Goal: Task Accomplishment & Management: Manage account settings

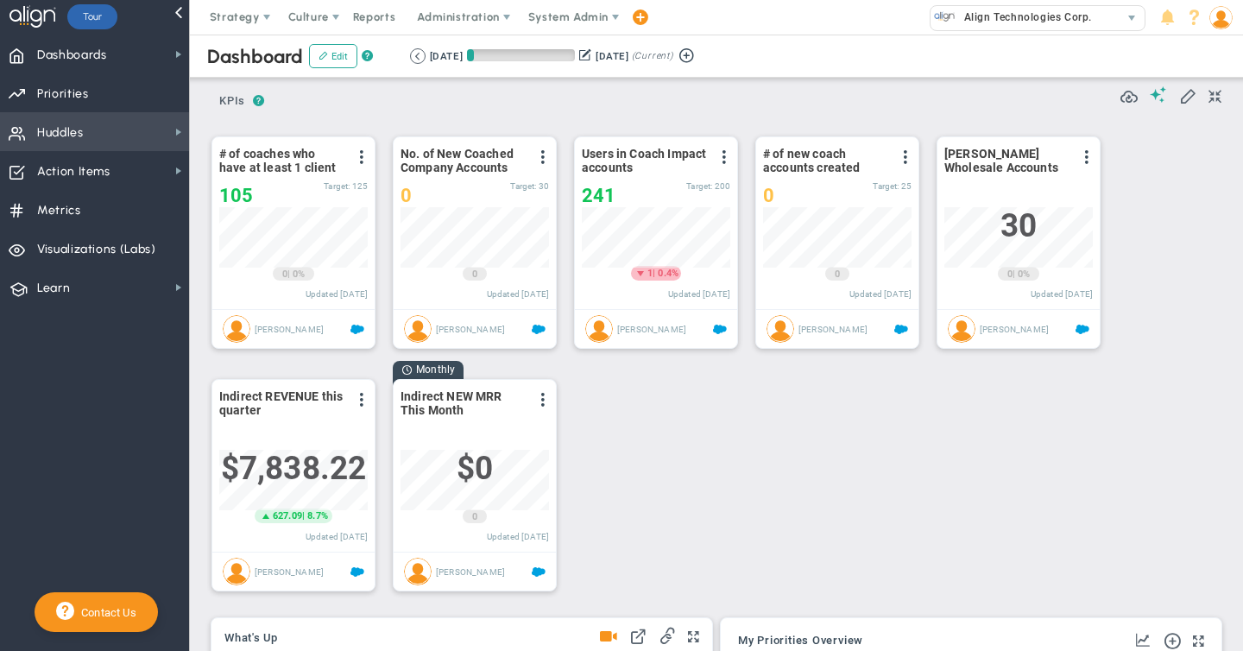
click at [66, 133] on span "Huddles" at bounding box center [60, 133] width 47 height 36
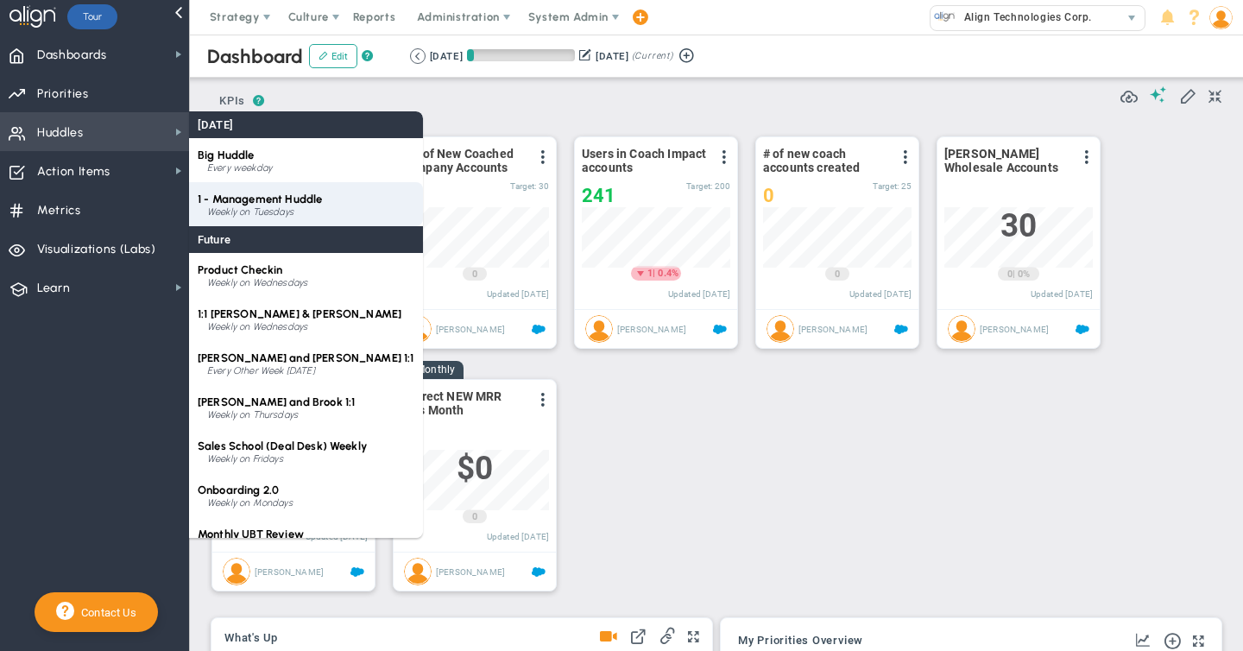
click at [250, 202] on span "1 - Management Huddle" at bounding box center [260, 199] width 124 height 13
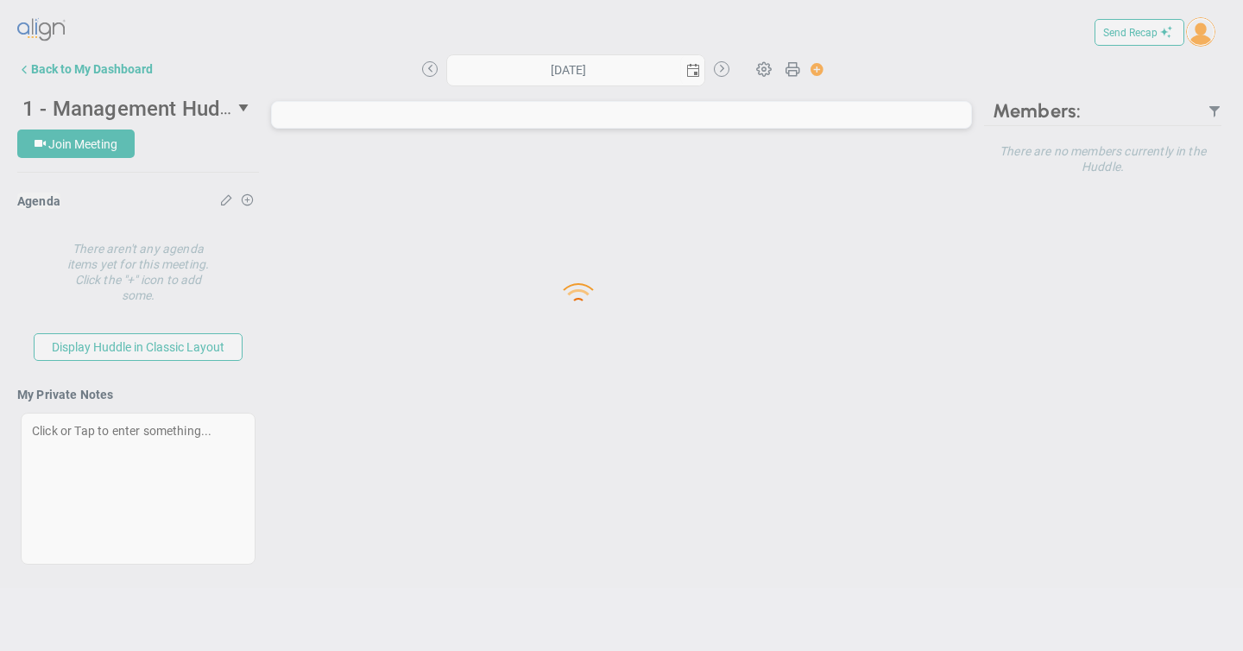
type input "[DATE]"
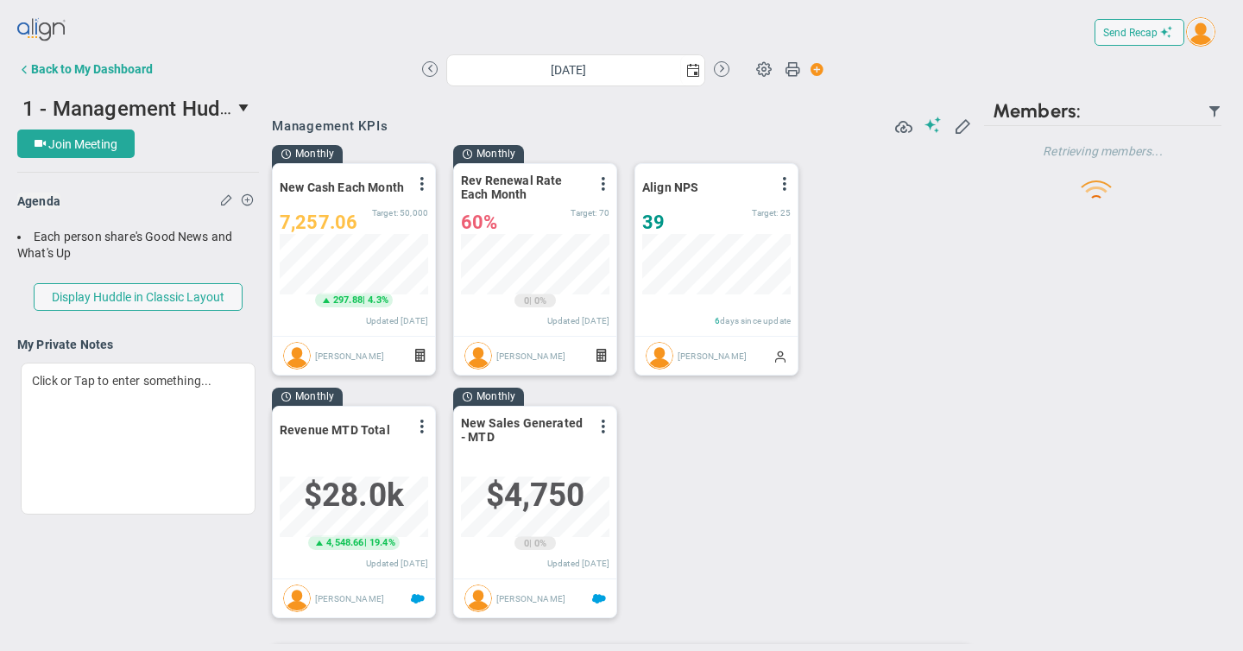
scroll to position [863214, 863126]
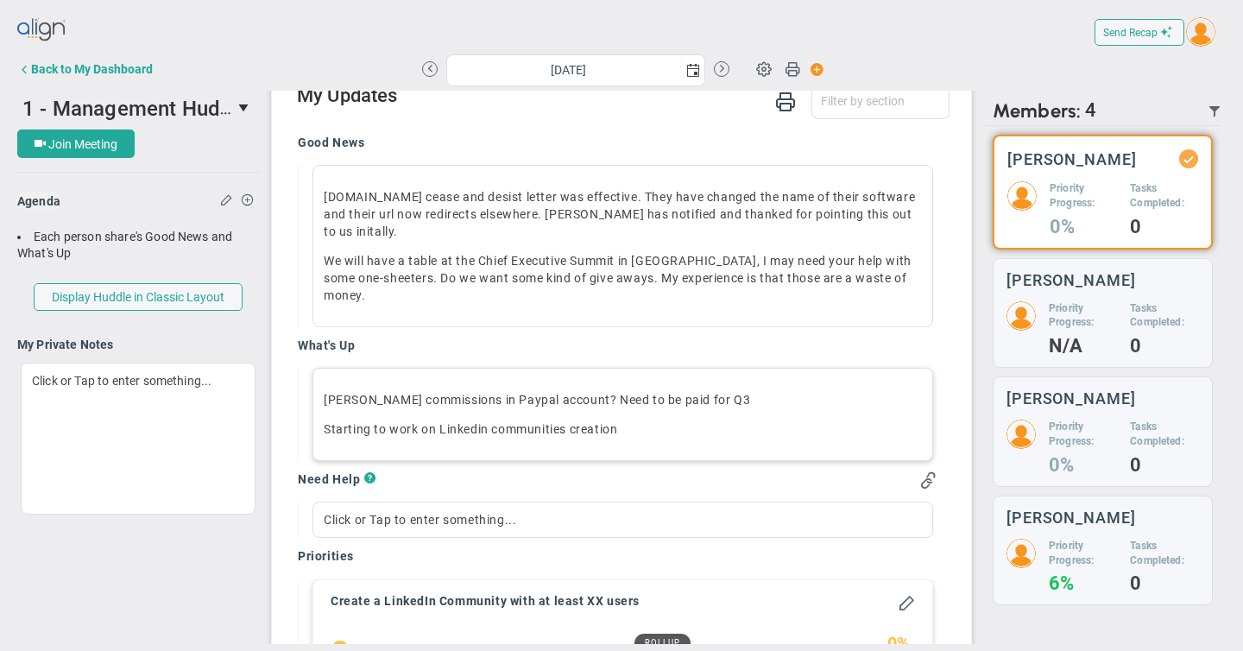
click at [640, 420] on p "Starting to work on Linkedin communities creation" at bounding box center [623, 428] width 598 height 17
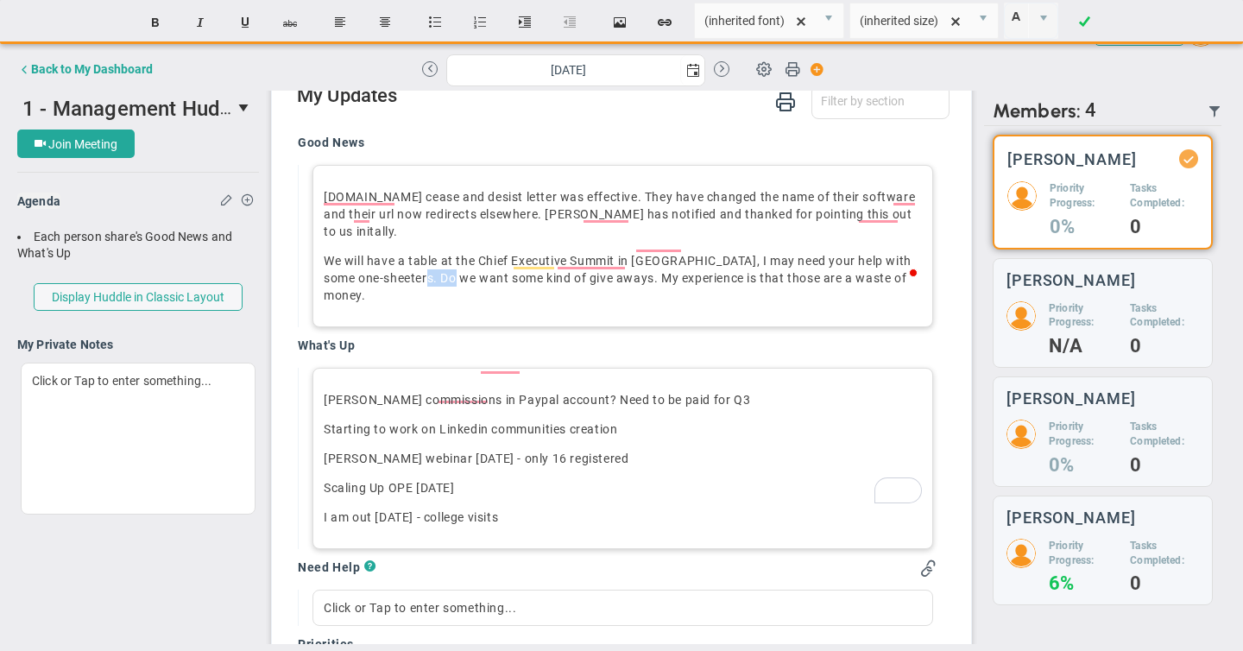
drag, startPoint x: 408, startPoint y: 263, endPoint x: 444, endPoint y: 263, distance: 35.4
click at [444, 263] on p "We will have a table at the Chief Executive Summit in [GEOGRAPHIC_DATA], I may …" at bounding box center [623, 278] width 598 height 52
click at [440, 263] on p "We will have a table at the Chief Executive Summit in [GEOGRAPHIC_DATA], I may …" at bounding box center [623, 278] width 598 height 52
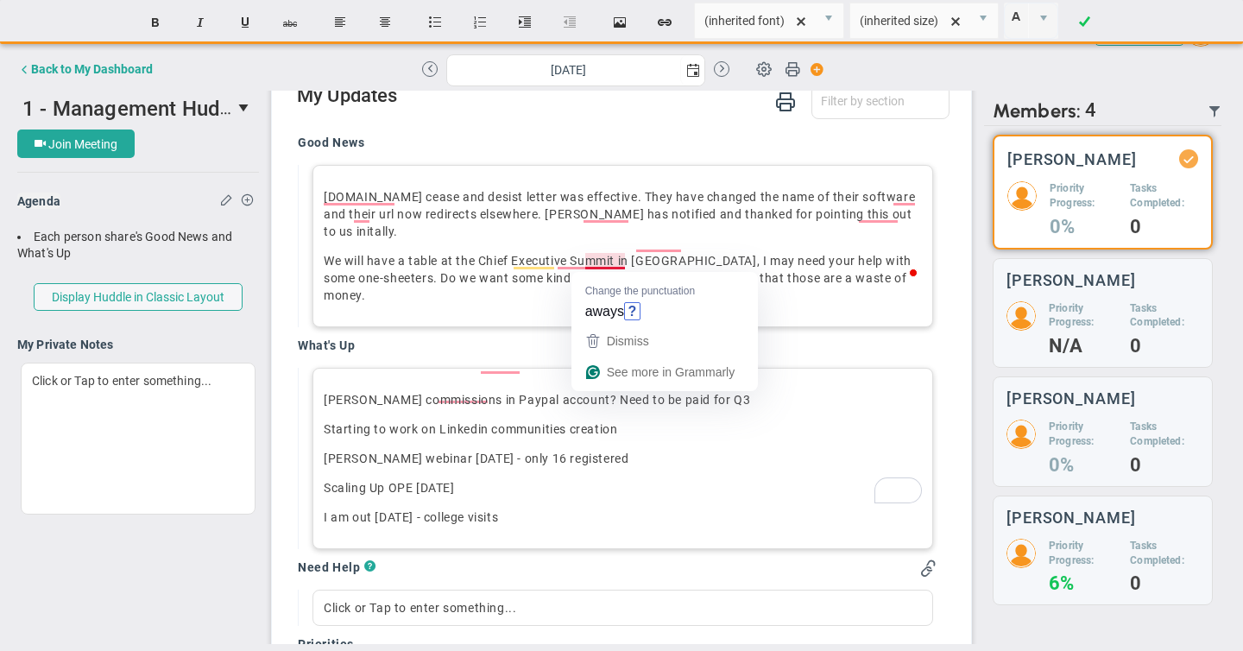
click at [625, 262] on p "We will have a table at the Chief Executive Summit in [GEOGRAPHIC_DATA], I may …" at bounding box center [623, 278] width 598 height 52
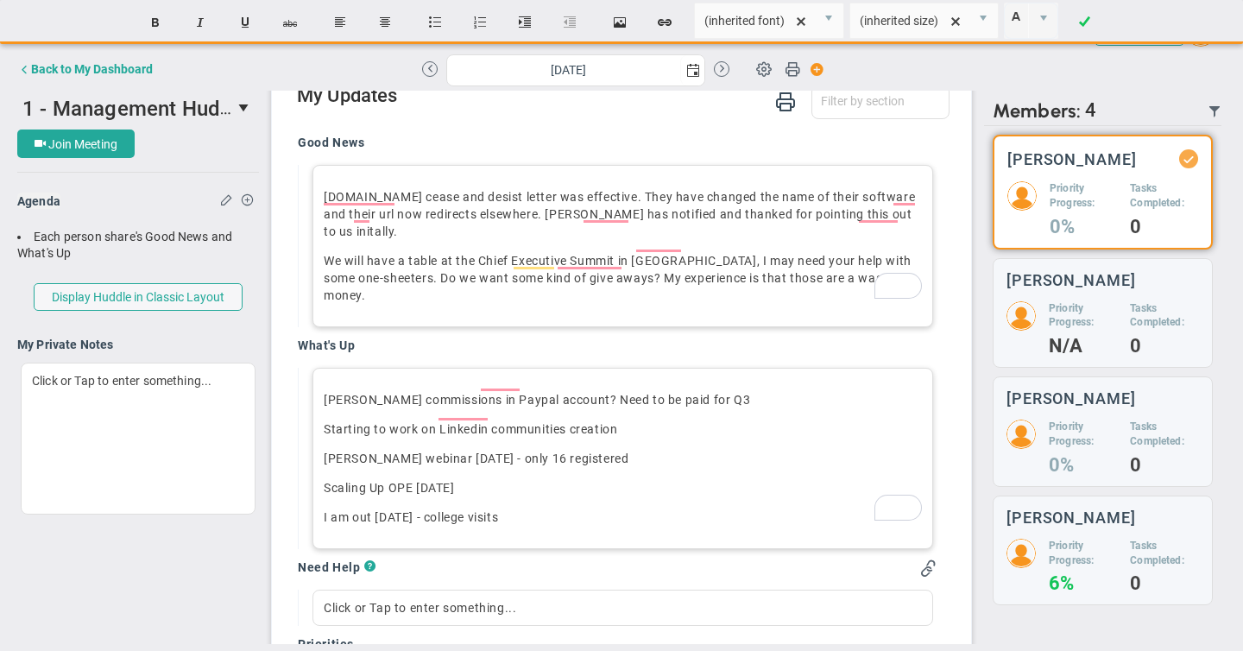
click at [453, 218] on p "[DOMAIN_NAME] cease and desist letter was effective. They have changed the name…" at bounding box center [623, 214] width 598 height 52
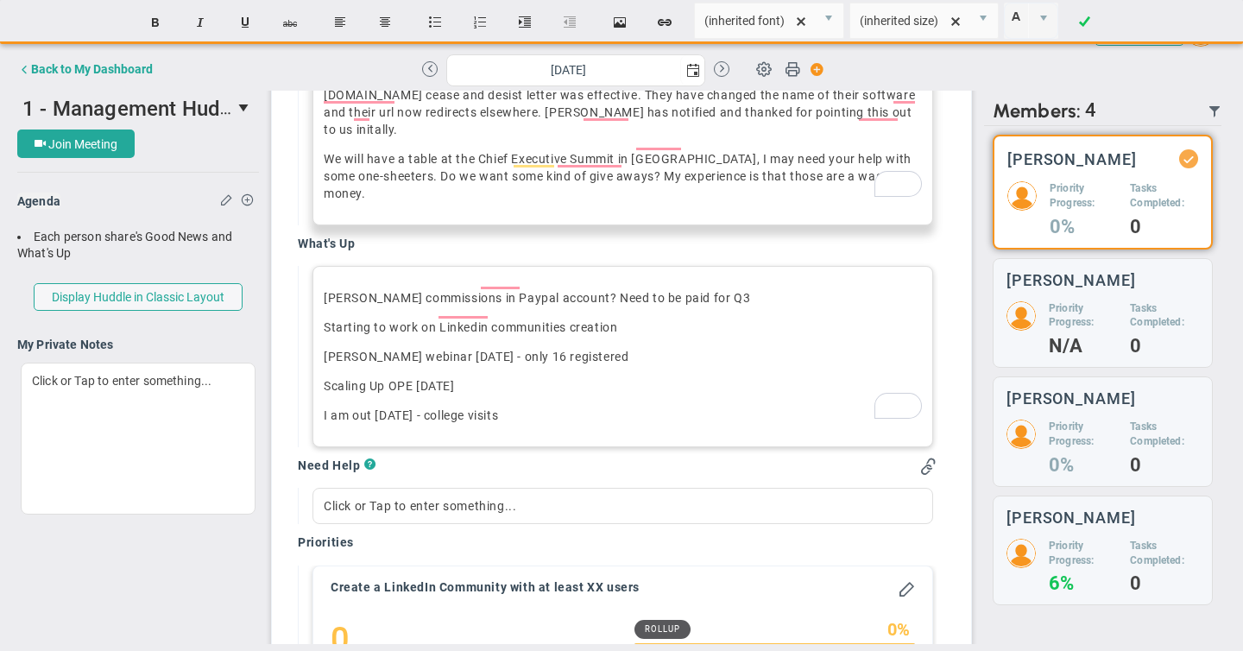
scroll to position [931, 0]
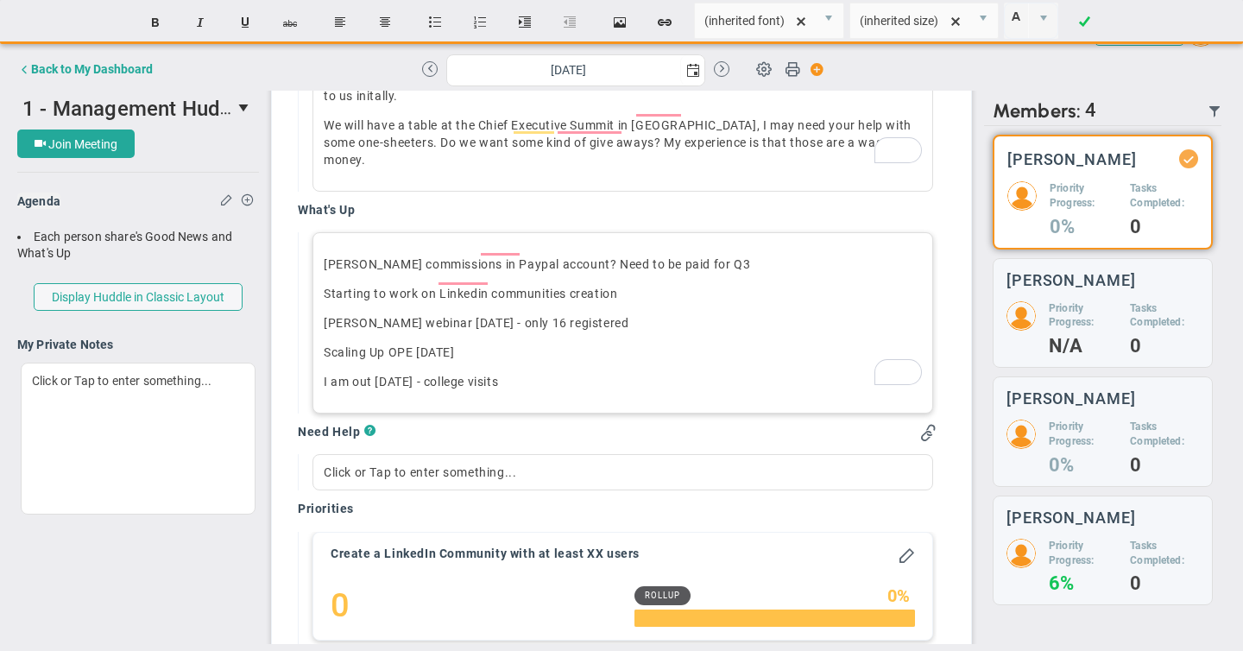
click at [527, 373] on p "I am out [DATE] - college visits﻿" at bounding box center [623, 381] width 598 height 17
click at [498, 344] on p "Scaling Up OPE [DATE]" at bounding box center [623, 352] width 598 height 17
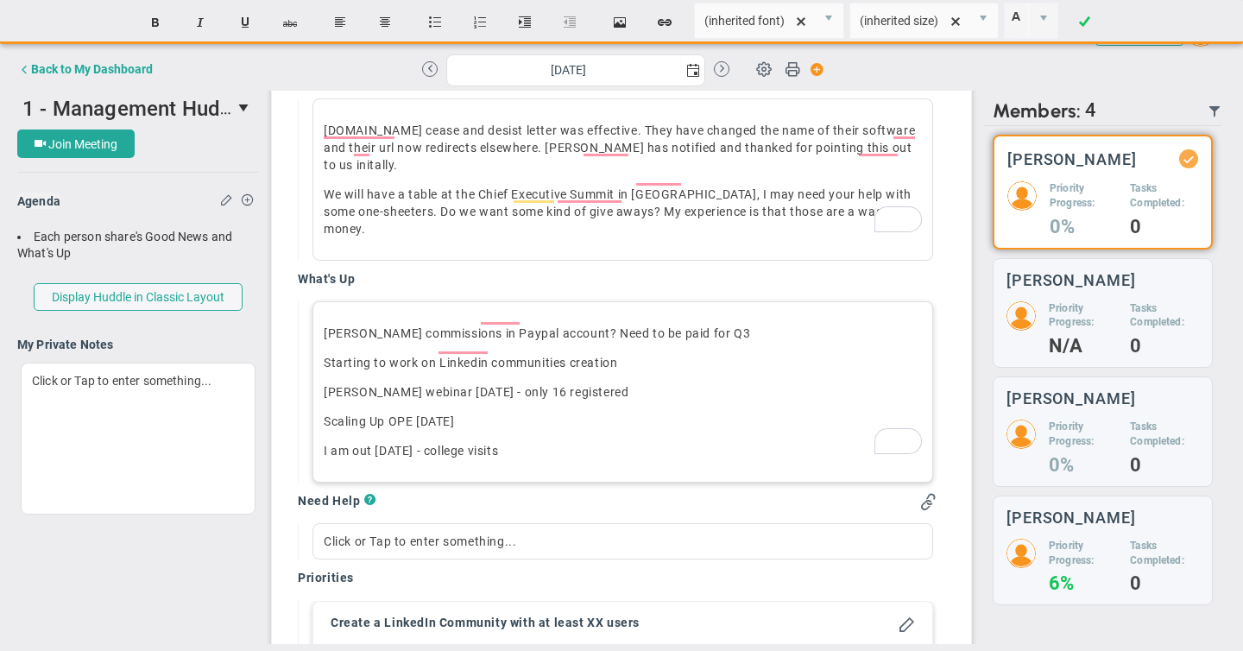
scroll to position [857, 0]
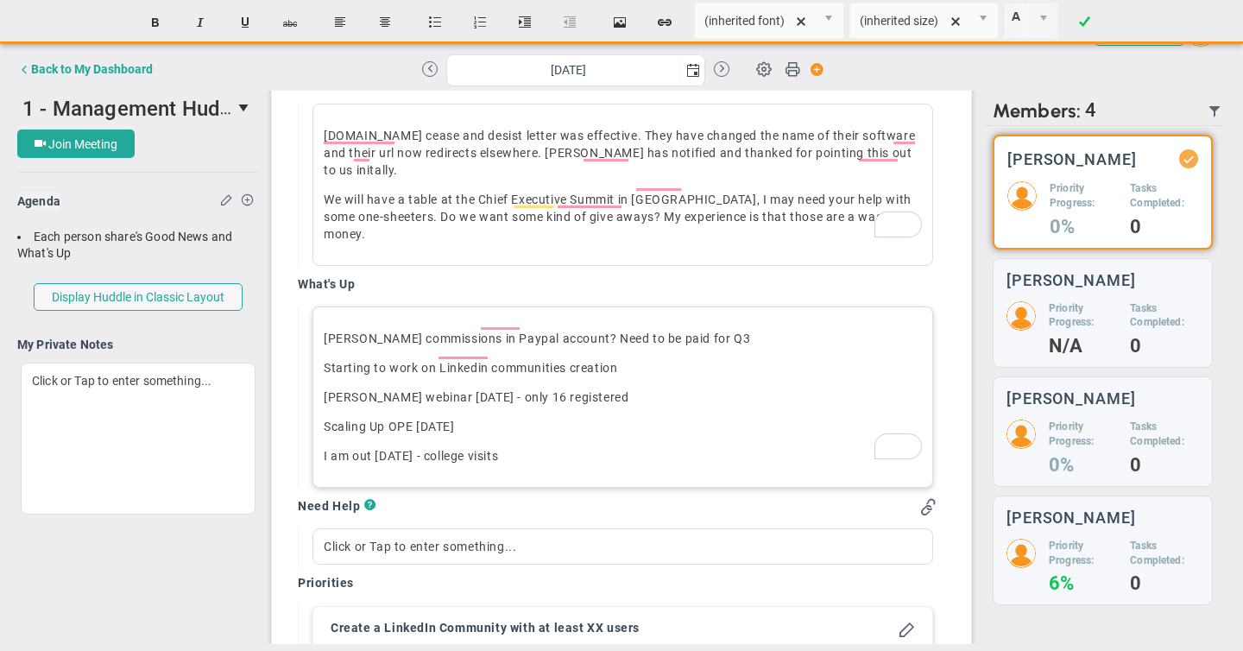
click at [491, 418] on p "Scaling Up OPE [DATE]" at bounding box center [623, 426] width 598 height 17
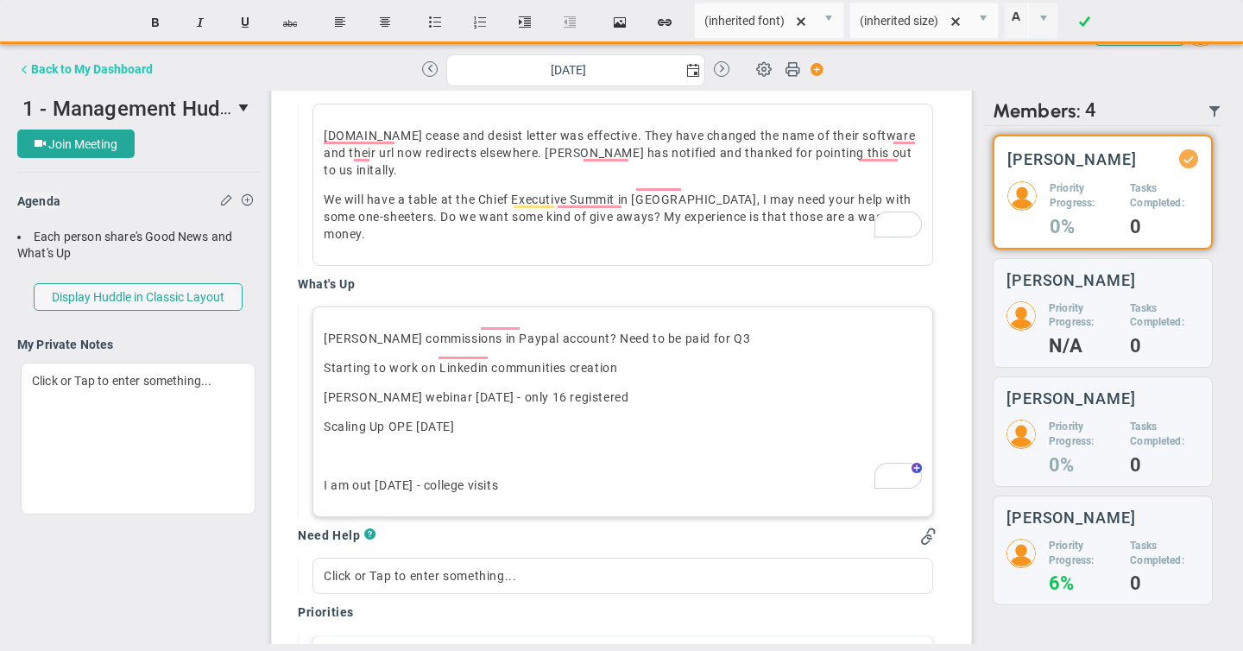
click at [52, 66] on div "Back to My Dashboard" at bounding box center [92, 69] width 122 height 14
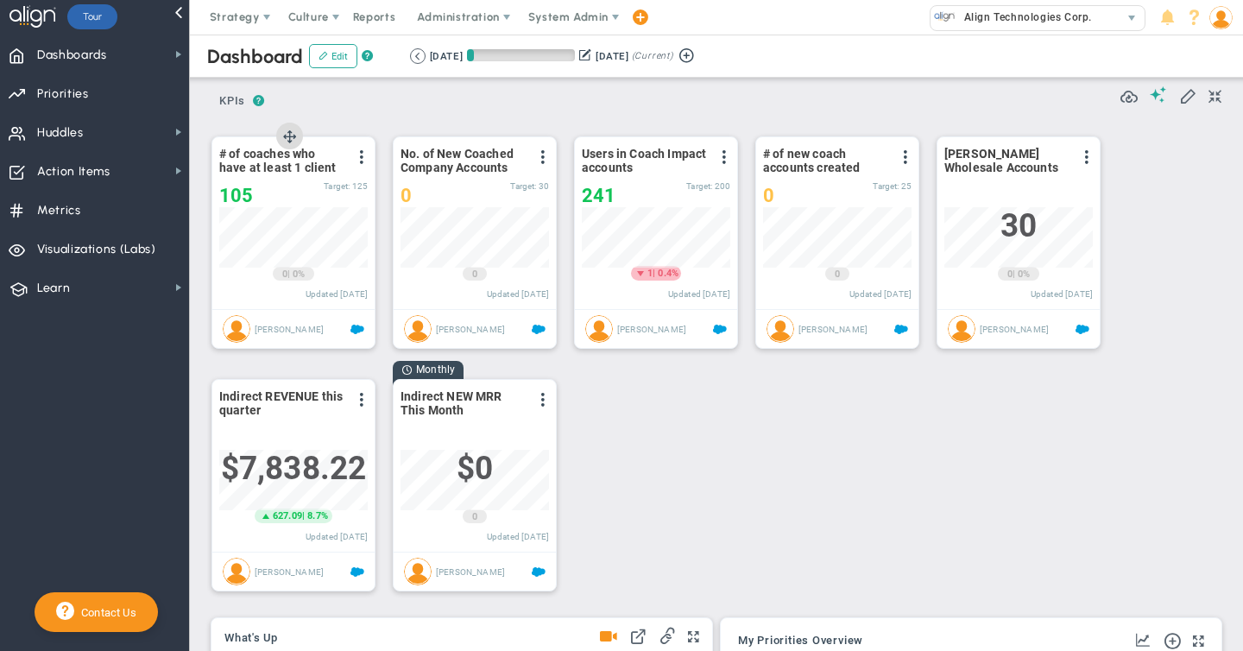
scroll to position [60, 148]
click at [104, 47] on span "Dashboards" at bounding box center [72, 55] width 70 height 36
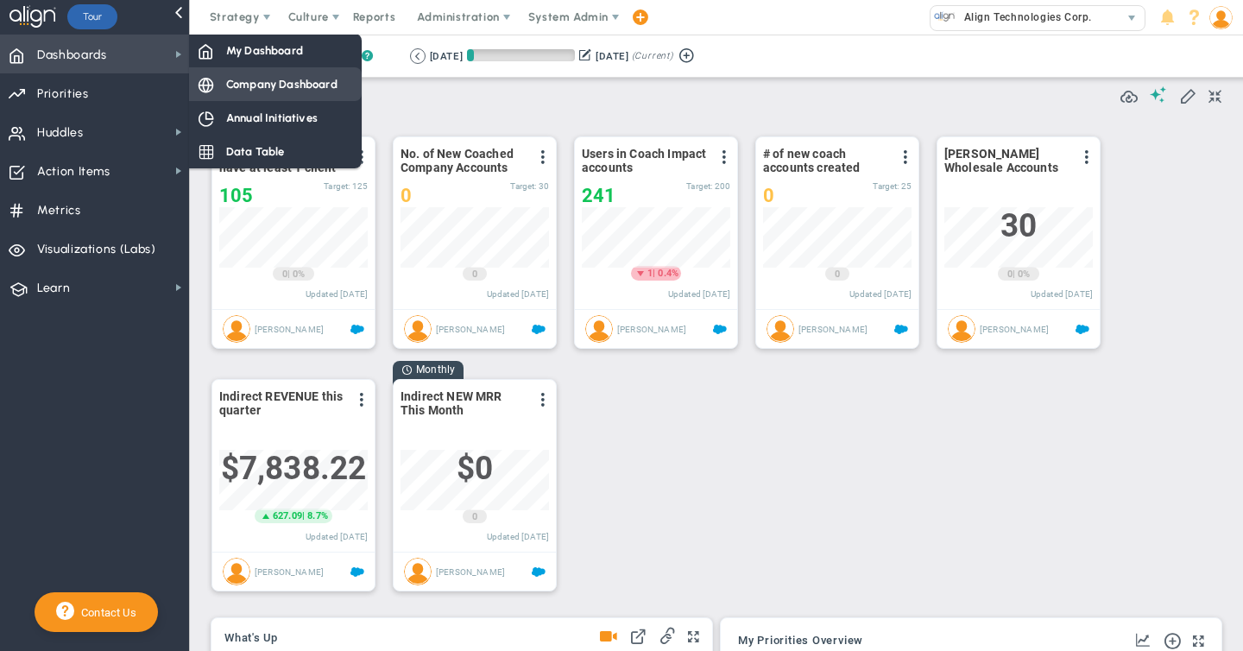
click at [281, 86] on span "Company Dashboard" at bounding box center [281, 84] width 111 height 16
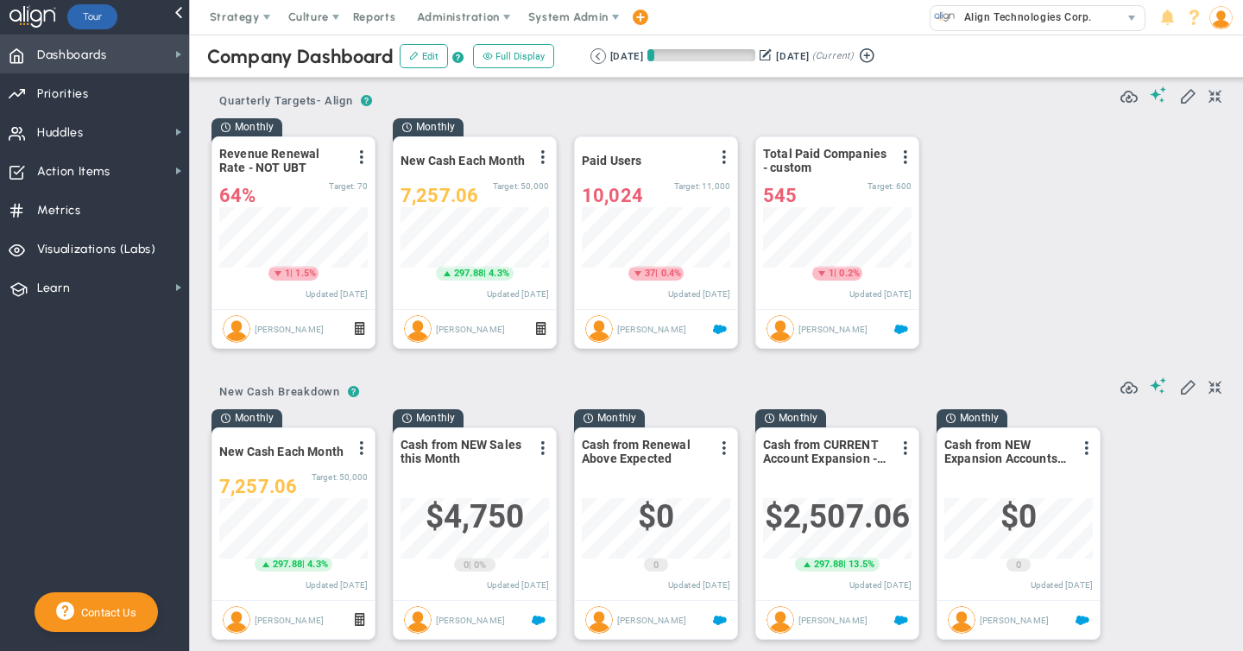
scroll to position [60, 148]
click at [596, 53] on button at bounding box center [598, 56] width 16 height 16
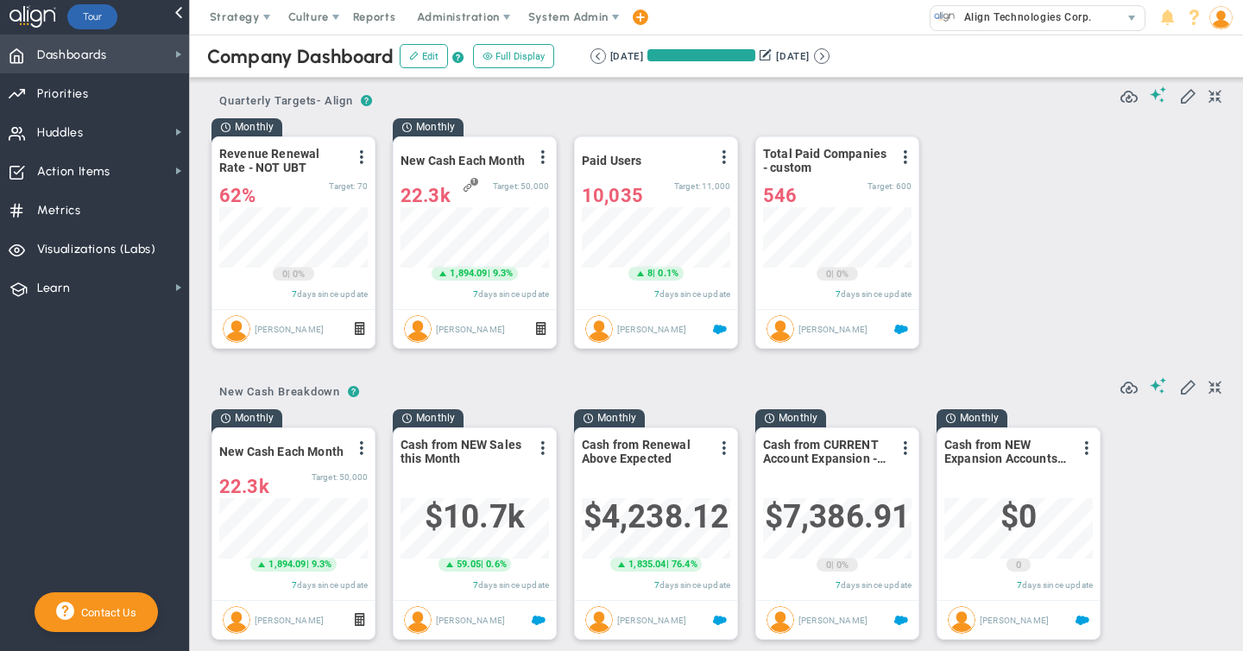
click at [87, 53] on span "Dashboards" at bounding box center [72, 55] width 70 height 36
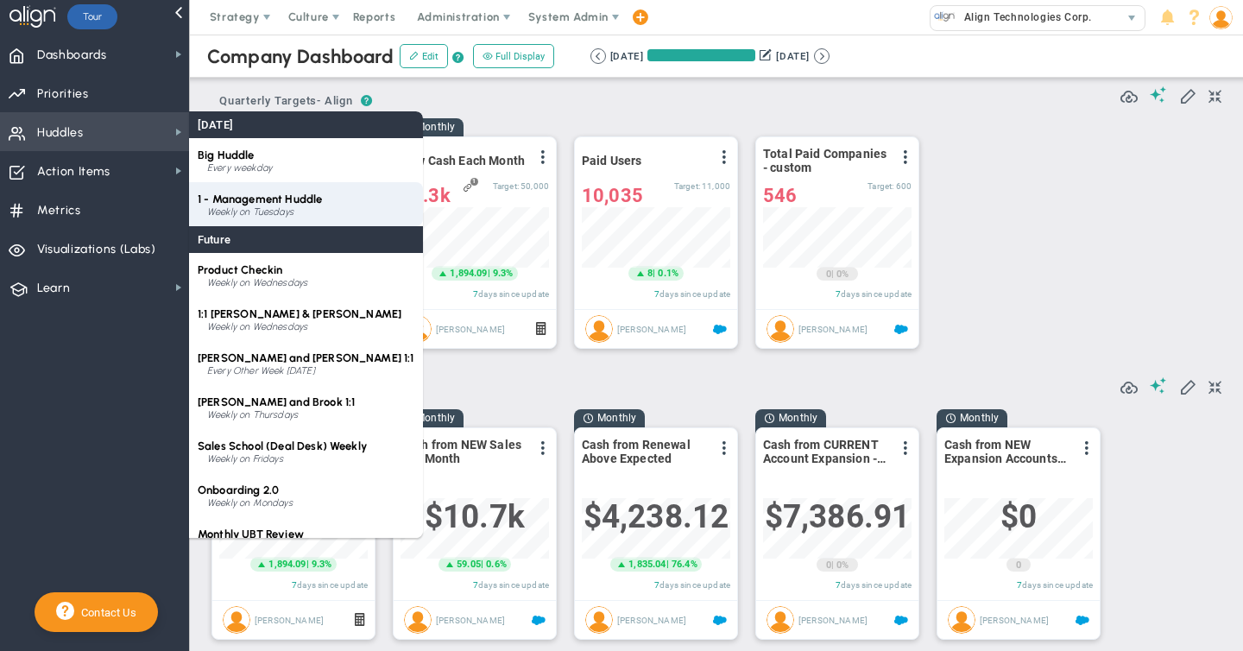
click at [272, 208] on div "Weekly on Tuesdays" at bounding box center [310, 212] width 207 height 10
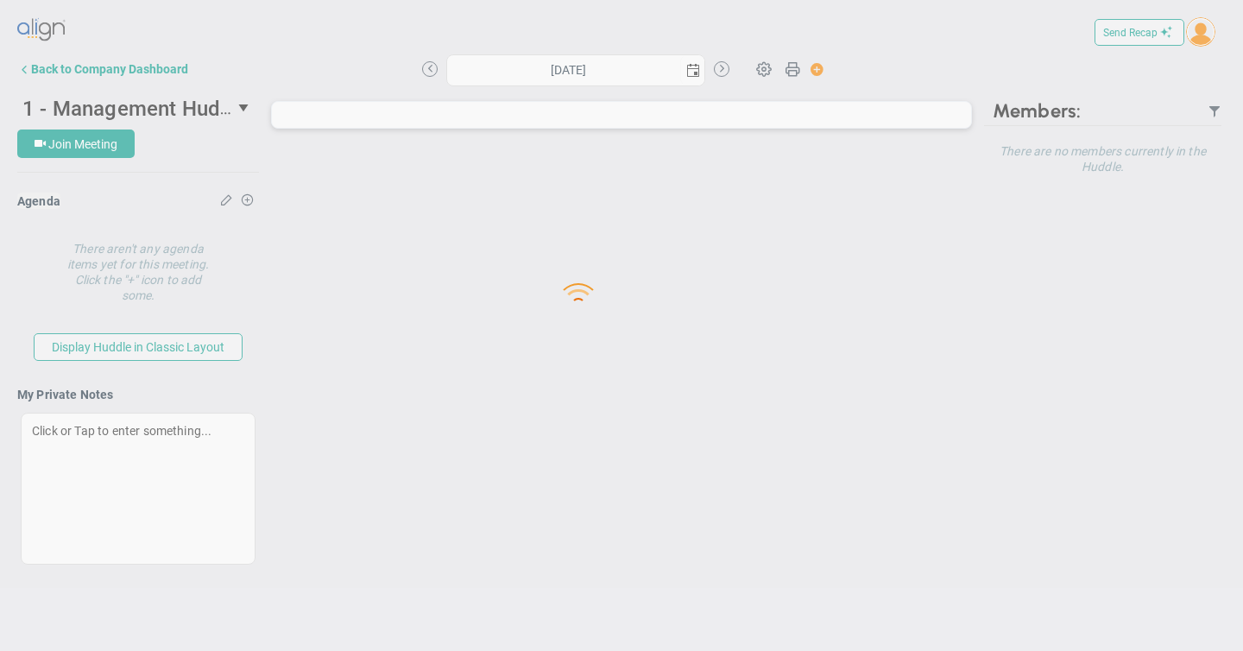
type input "[DATE]"
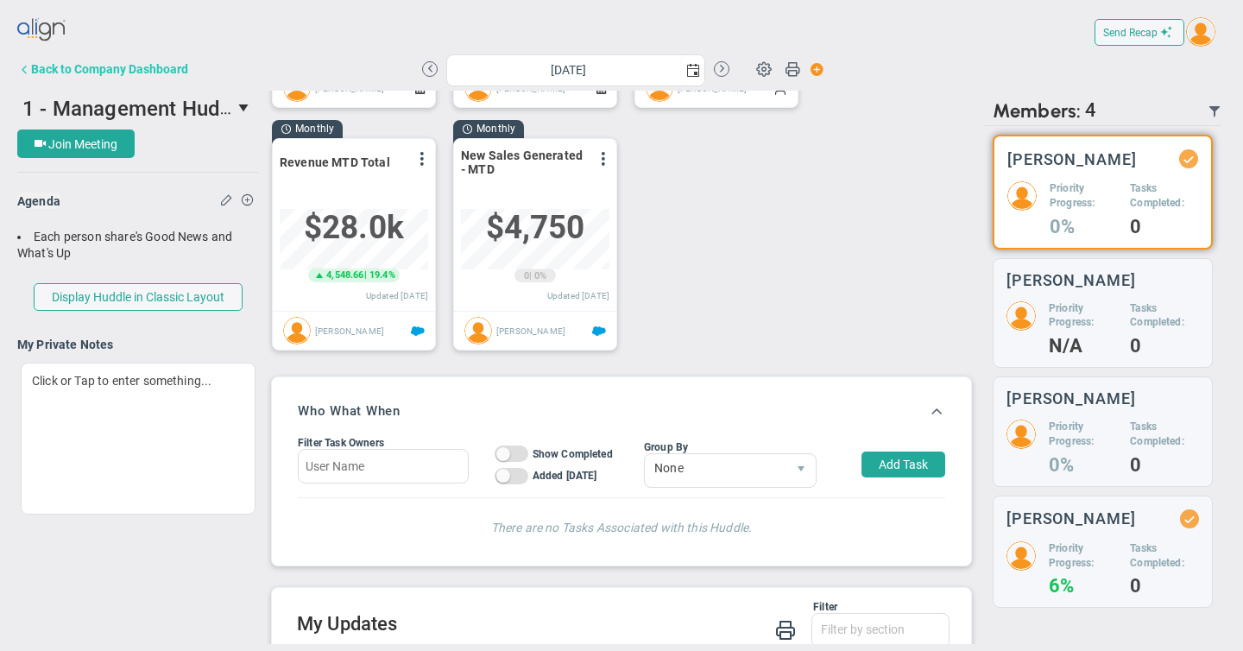
click at [129, 73] on div "Back to Company Dashboard" at bounding box center [109, 69] width 157 height 14
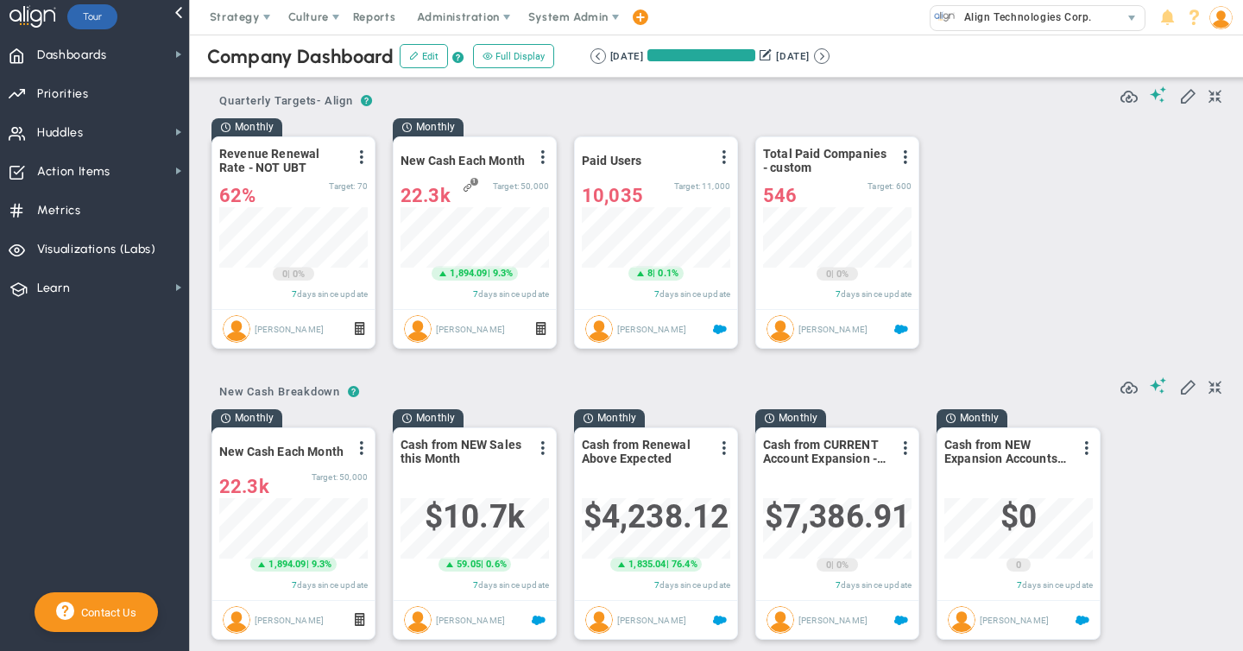
scroll to position [60, 148]
click at [543, 18] on span "System Admin" at bounding box center [568, 16] width 80 height 13
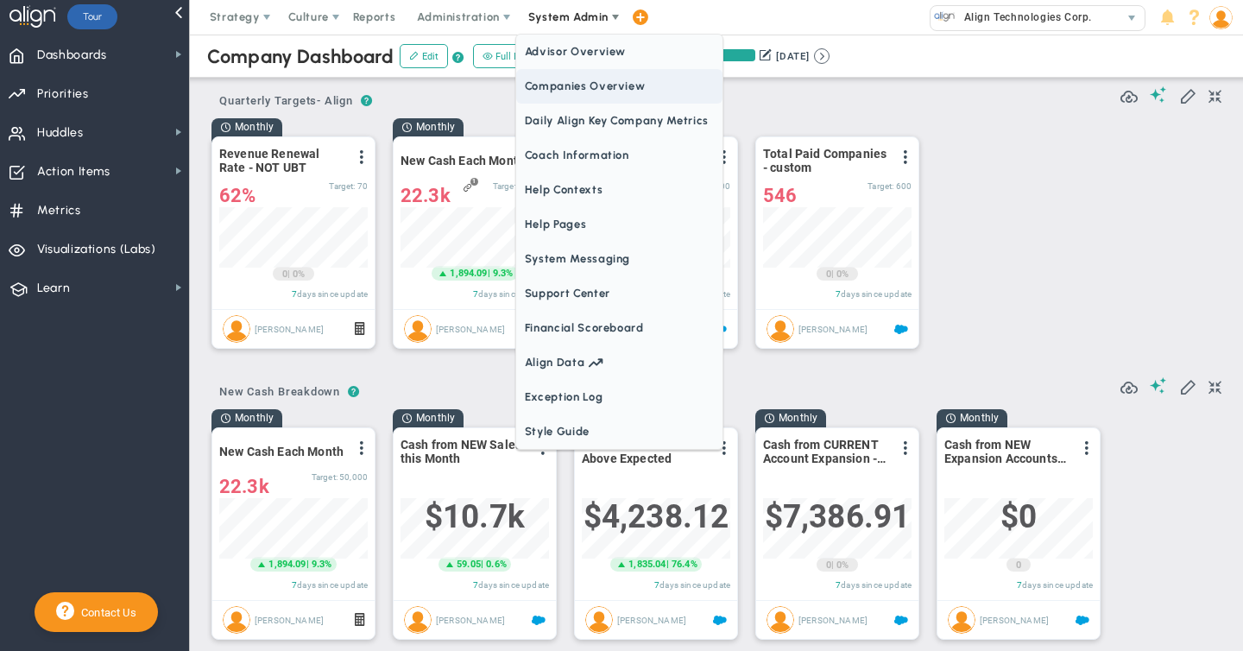
click at [547, 90] on span "Companies Overview" at bounding box center [619, 86] width 206 height 35
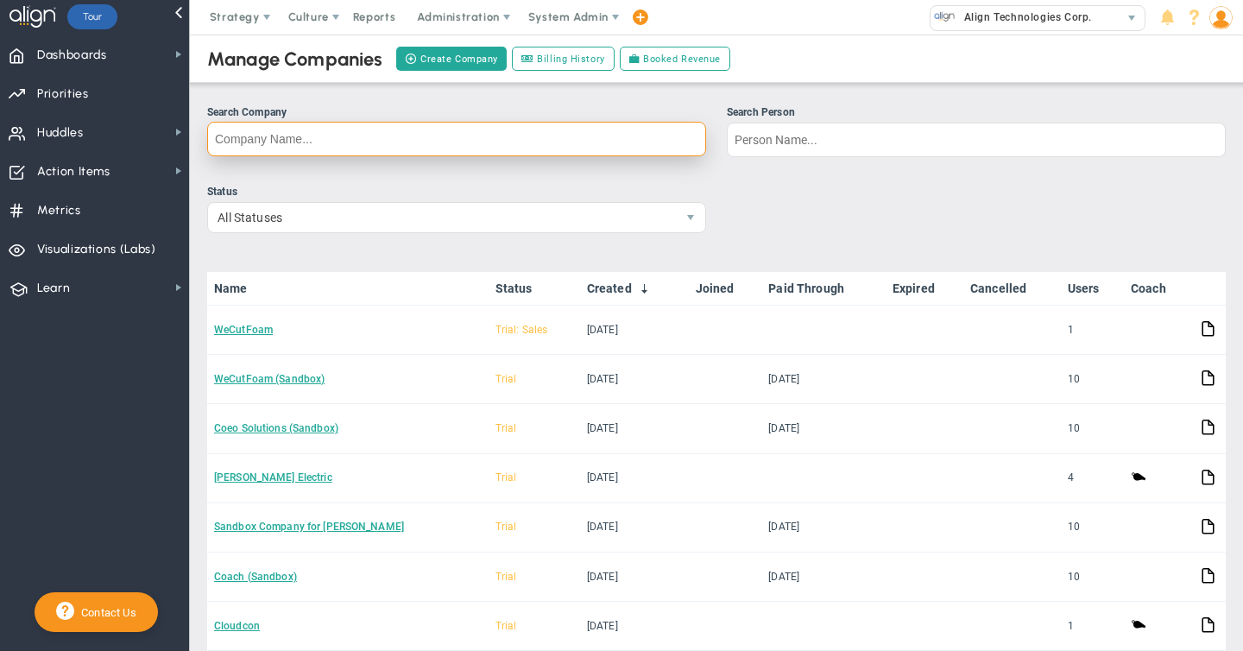
click at [287, 138] on input "Search Company" at bounding box center [456, 139] width 499 height 35
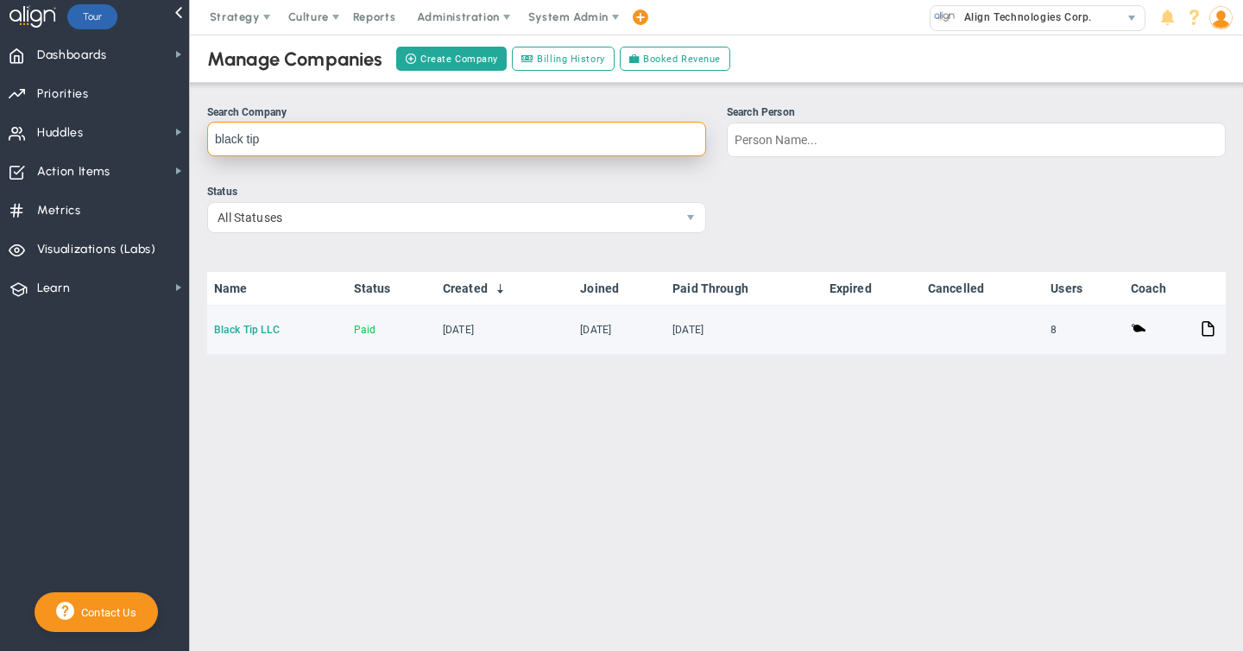
type input "black tip"
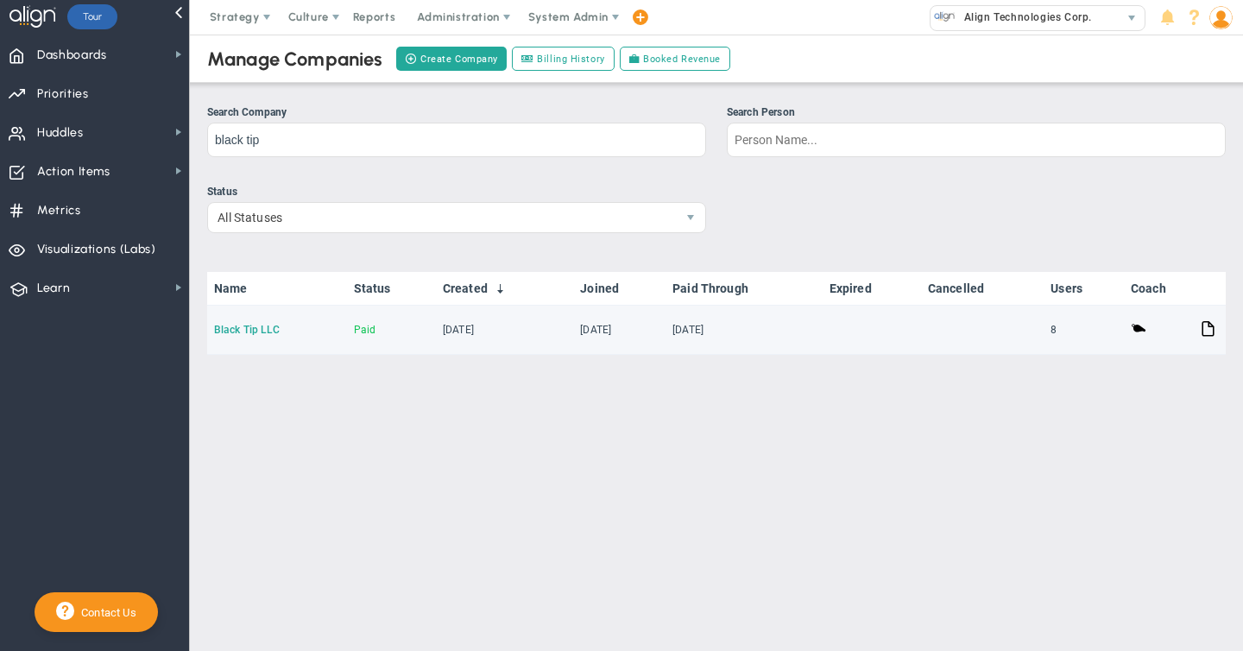
click at [261, 330] on link "Black Tip LLC" at bounding box center [247, 330] width 66 height 12
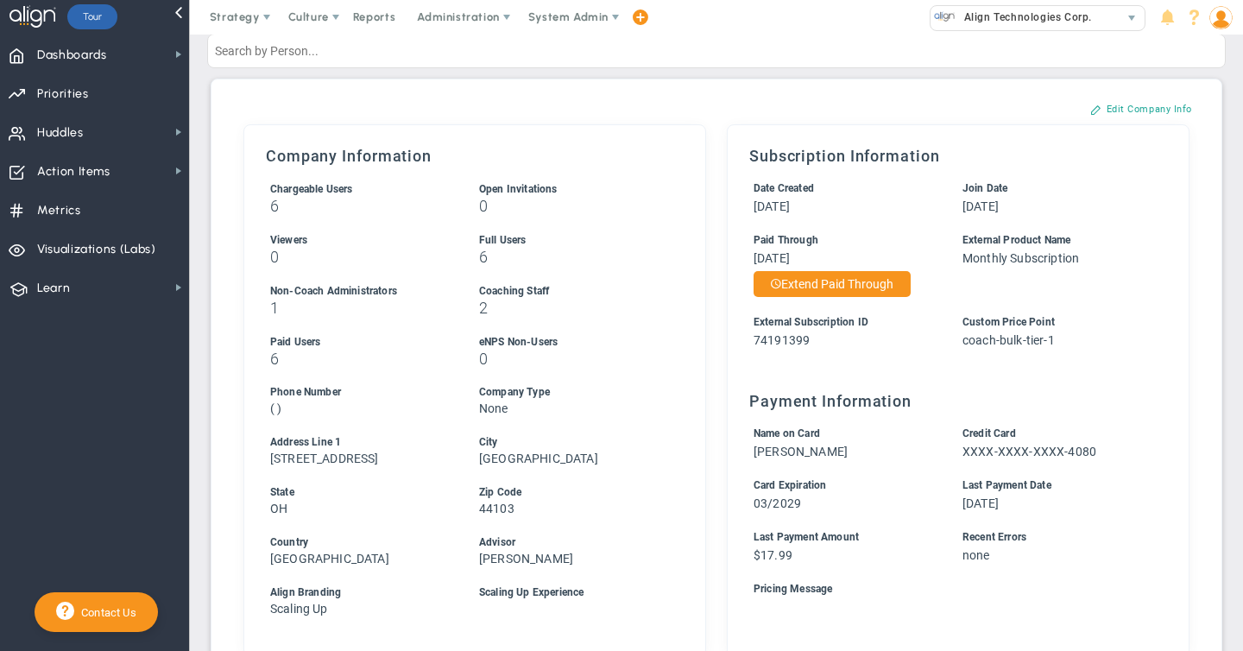
scroll to position [134, 0]
